Goal: Transaction & Acquisition: Purchase product/service

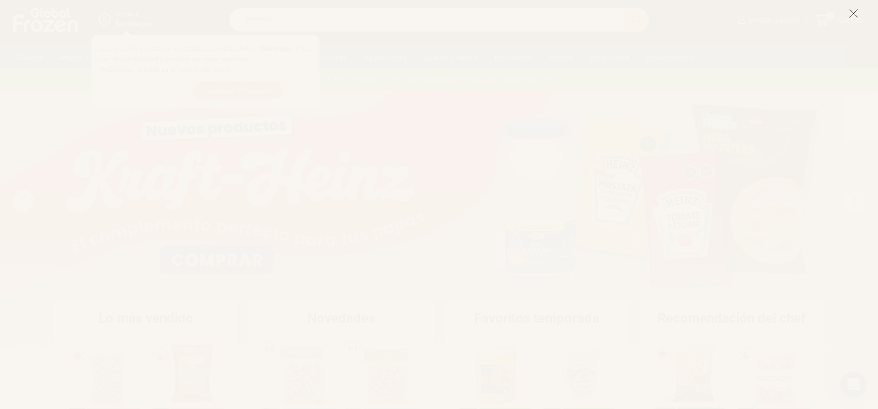
click at [851, 14] on icon at bounding box center [853, 13] width 10 height 10
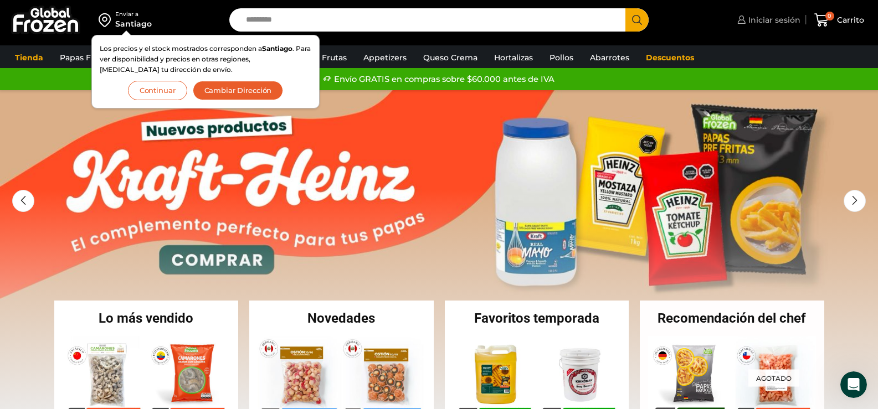
click at [780, 16] on span "Iniciar sesión" at bounding box center [772, 19] width 55 height 11
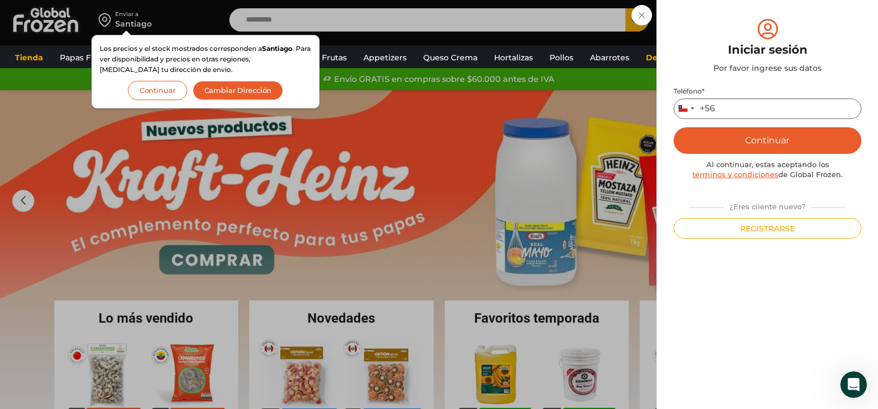
click at [760, 107] on input "Teléfono *" at bounding box center [767, 109] width 188 height 20
type input "*********"
click at [779, 130] on button "Continuar" at bounding box center [767, 140] width 188 height 27
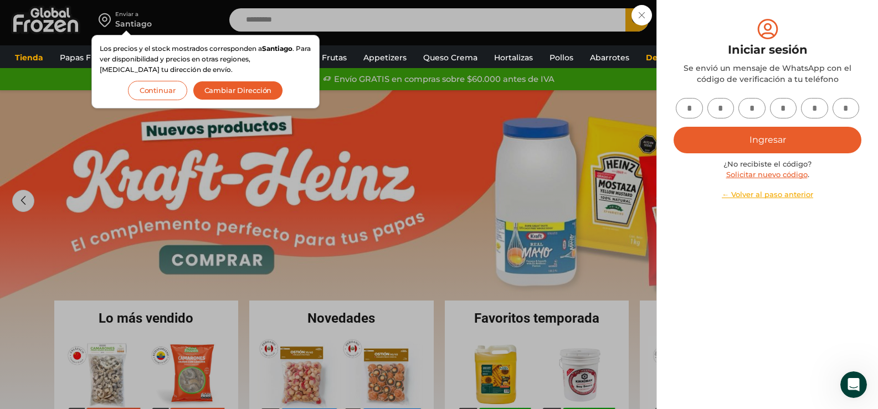
click at [690, 109] on input "text" at bounding box center [688, 108] width 27 height 20
type input "*"
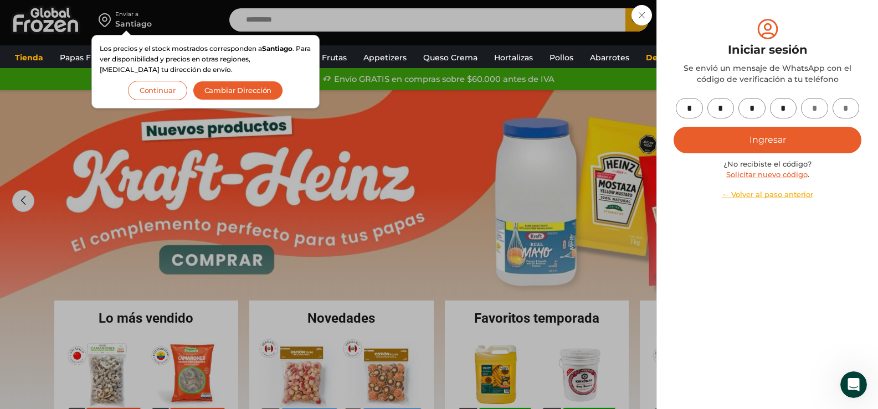
type input "*"
click at [704, 151] on button "Ingresar" at bounding box center [767, 140] width 188 height 27
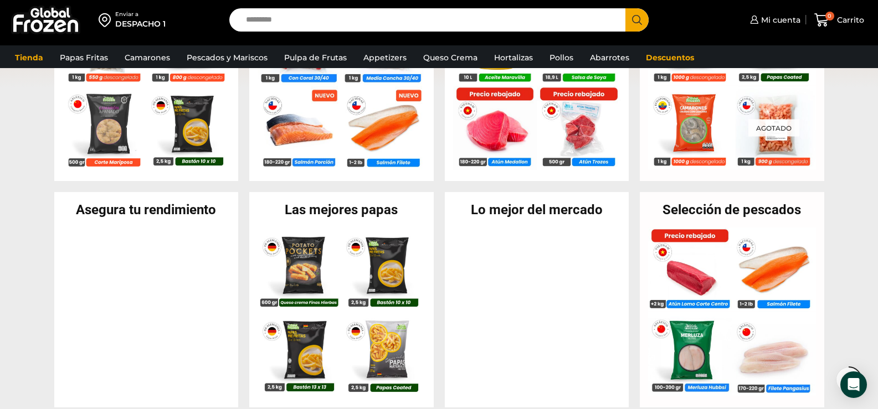
scroll to position [332, 0]
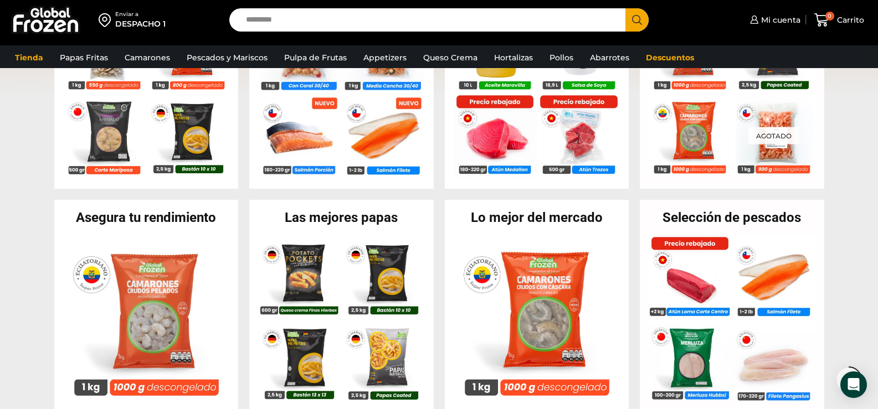
click at [320, 216] on h2 "Las mejores papas" at bounding box center [341, 217] width 184 height 13
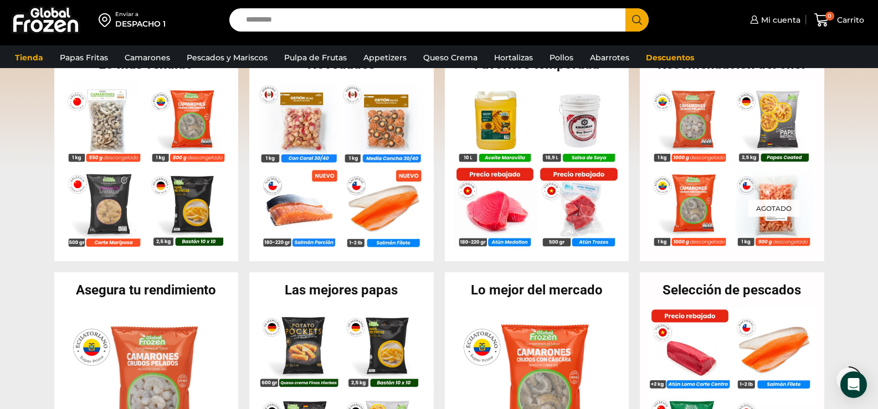
scroll to position [221, 0]
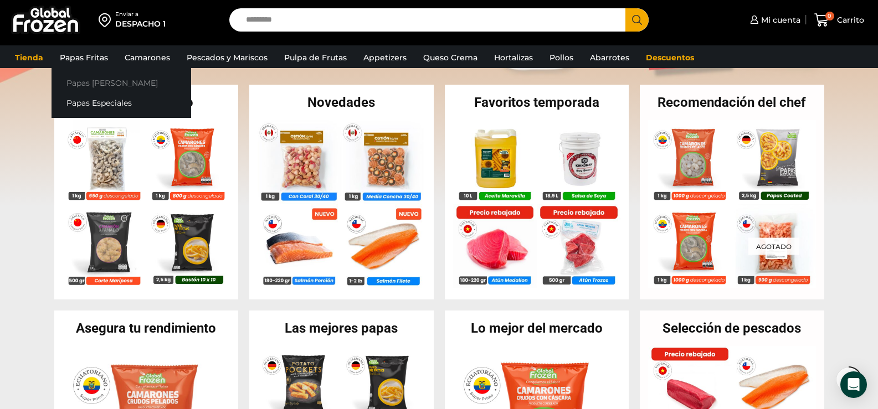
click at [96, 86] on link "Papas [PERSON_NAME]" at bounding box center [121, 83] width 140 height 20
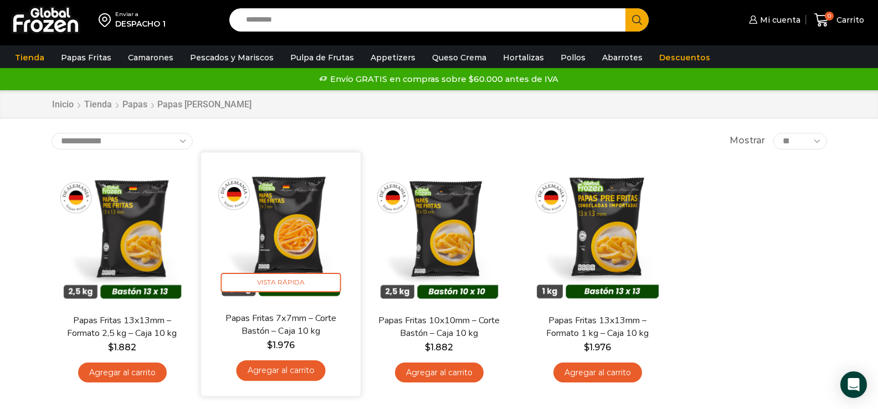
click at [281, 368] on link "Agregar al carrito" at bounding box center [280, 370] width 89 height 20
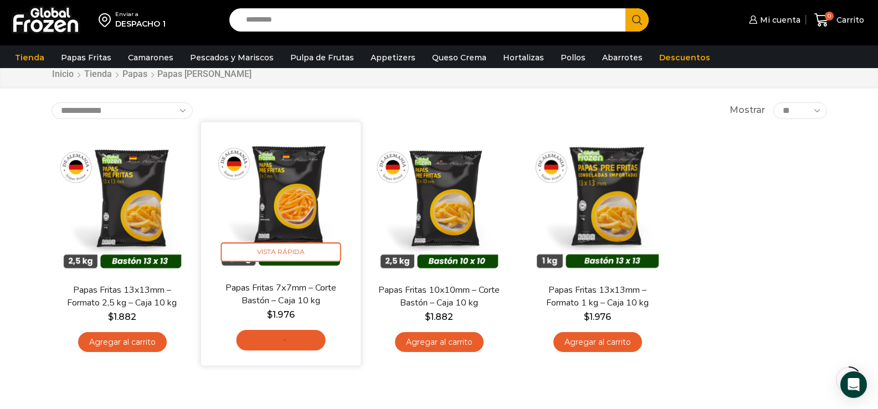
scroll to position [55, 0]
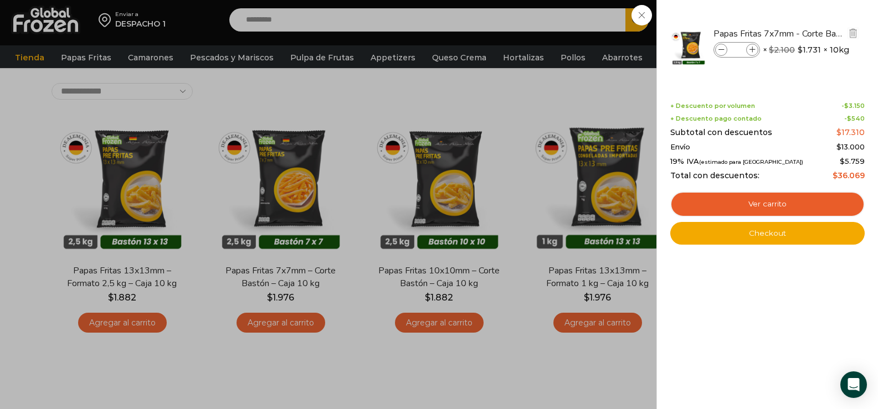
click at [749, 50] on icon at bounding box center [752, 50] width 6 height 6
click at [747, 50] on span at bounding box center [752, 50] width 12 height 12
click at [746, 50] on span at bounding box center [752, 50] width 12 height 12
click at [748, 50] on span at bounding box center [752, 50] width 12 height 12
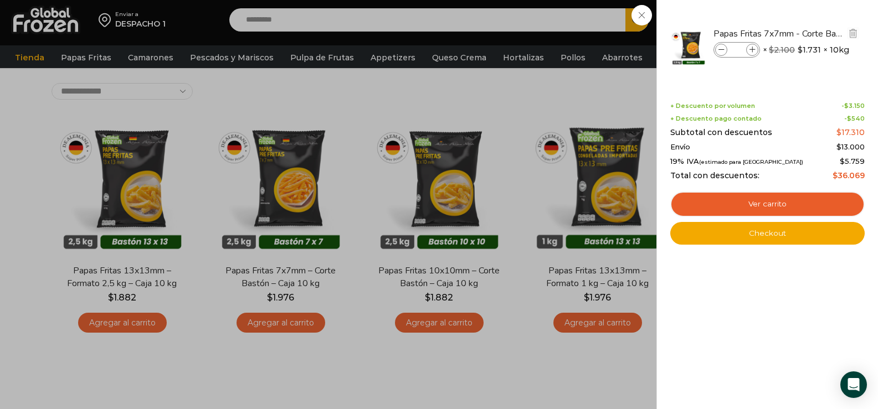
click at [748, 50] on span at bounding box center [752, 50] width 12 height 12
type input "*"
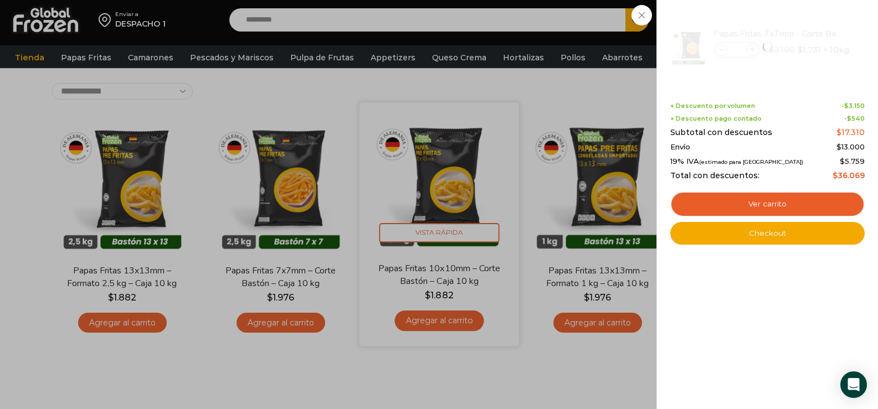
click at [811, 33] on div "1 Carrito 1 1 Shopping Cart *" at bounding box center [838, 20] width 55 height 26
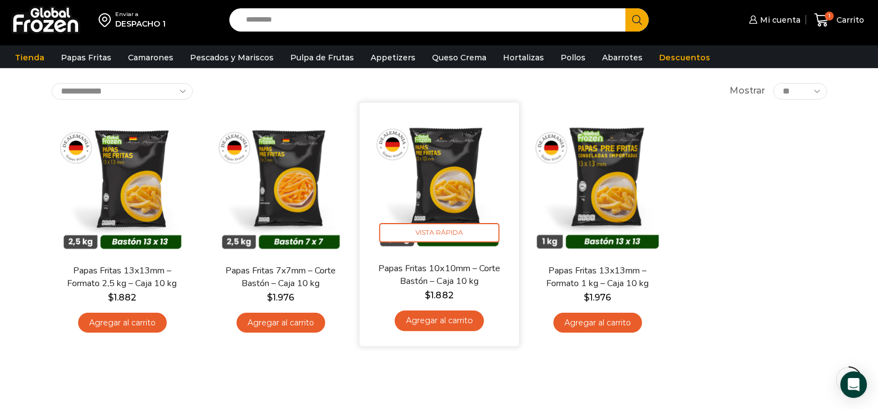
click at [451, 319] on link "Agregar al carrito" at bounding box center [438, 321] width 89 height 20
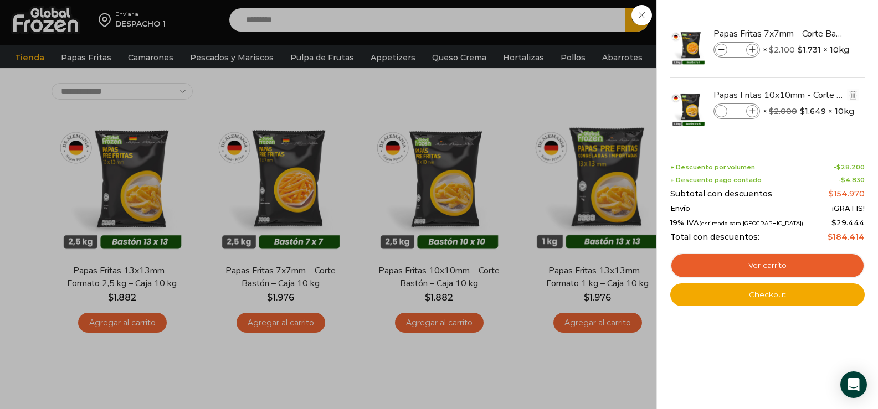
click at [749, 107] on span at bounding box center [752, 111] width 12 height 12
click at [750, 107] on span at bounding box center [752, 111] width 12 height 12
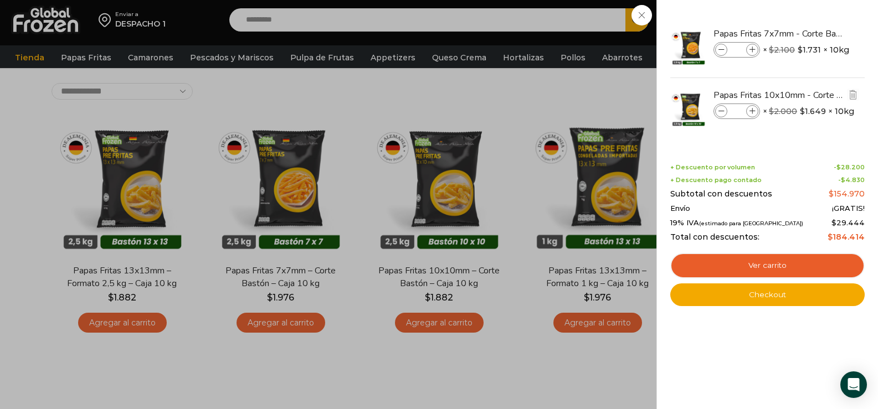
click at [750, 107] on span at bounding box center [752, 111] width 12 height 12
type input "*"
click at [811, 33] on div "9 Carrito 9 9 Shopping Cart *" at bounding box center [838, 20] width 55 height 26
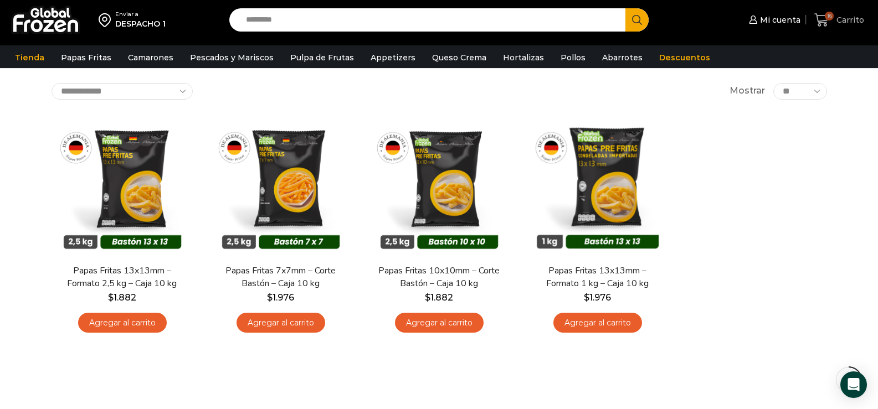
click at [836, 15] on span "Carrito" at bounding box center [848, 19] width 30 height 11
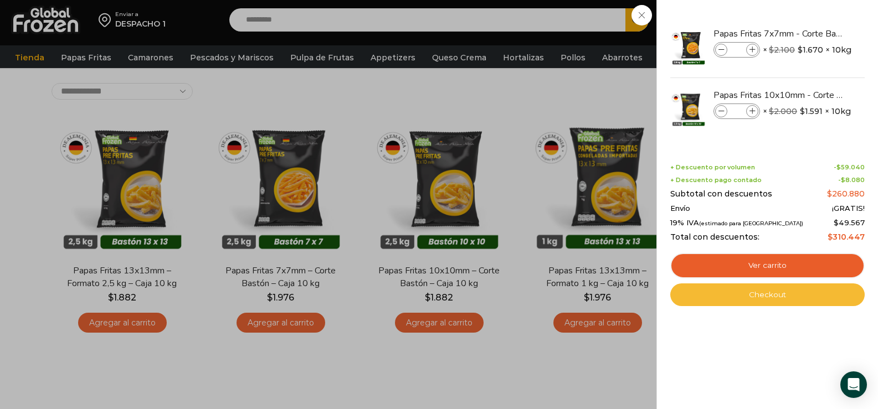
click at [776, 296] on link "Checkout" at bounding box center [767, 294] width 194 height 23
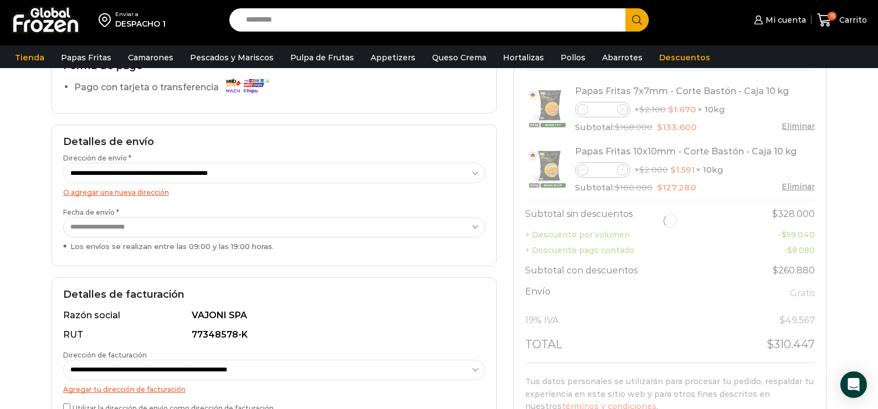
scroll to position [111, 0]
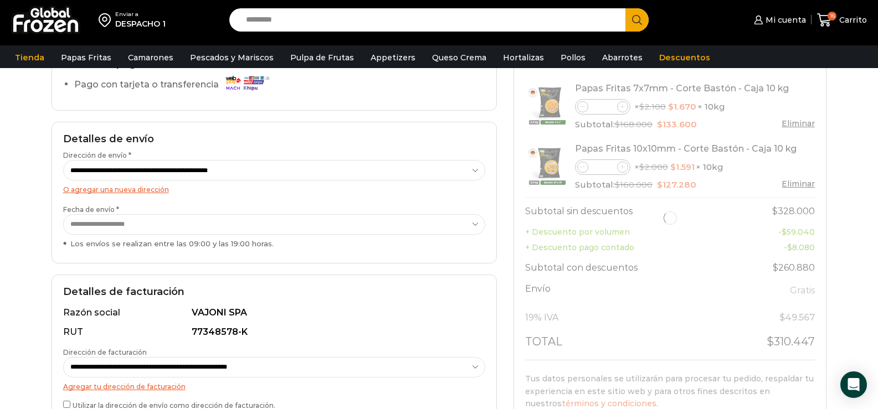
click at [221, 171] on select "**********" at bounding box center [274, 170] width 422 height 20
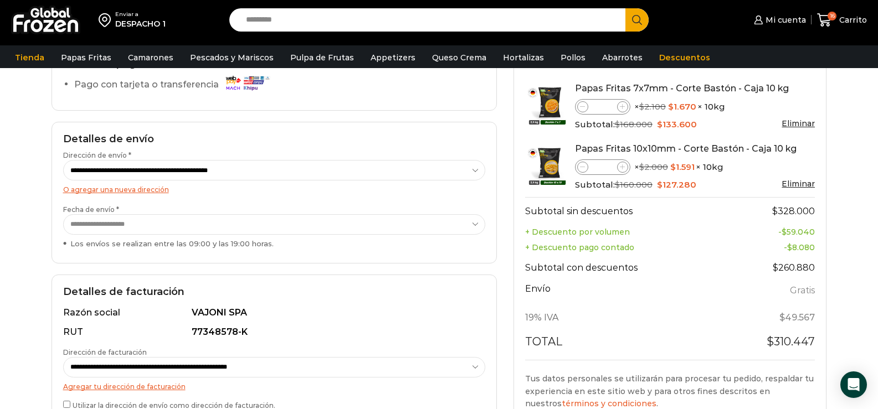
drag, startPoint x: 221, startPoint y: 171, endPoint x: 227, endPoint y: 169, distance: 6.0
click at [221, 171] on select "**********" at bounding box center [274, 170] width 422 height 20
click at [250, 166] on select "**********" at bounding box center [274, 170] width 422 height 20
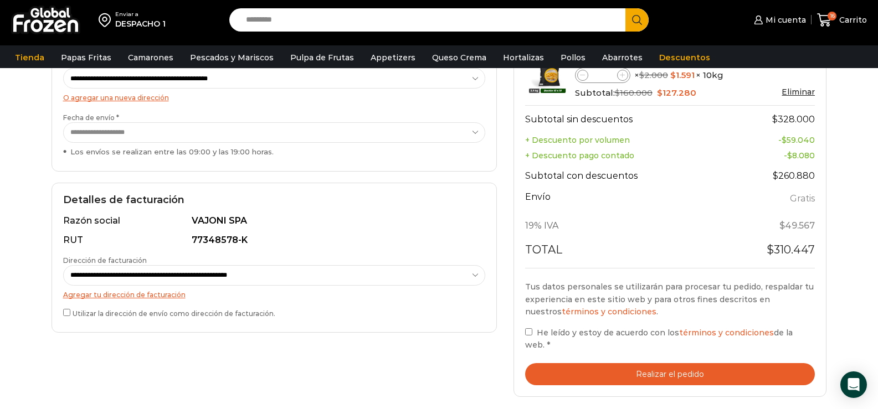
scroll to position [221, 0]
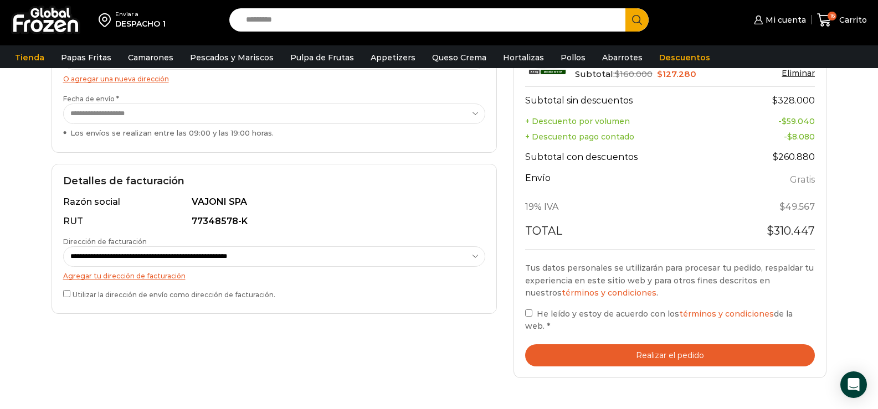
click at [664, 344] on button "Realizar el pedido" at bounding box center [670, 355] width 290 height 23
